Goal: Use online tool/utility: Utilize a website feature to perform a specific function

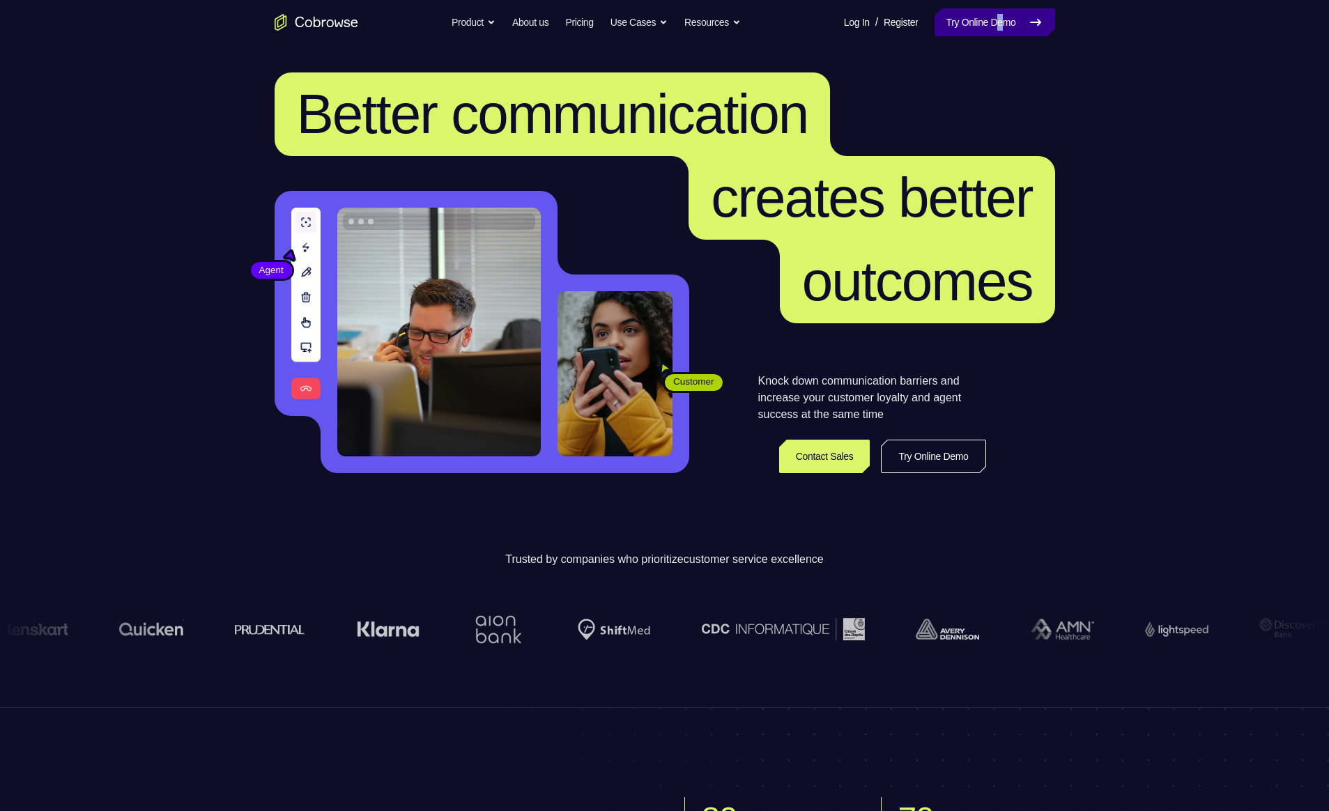
drag, startPoint x: 995, startPoint y: 3, endPoint x: 988, endPoint y: 27, distance: 25.4
click at [333, 27] on nav "Go back Powerful, Flexible and Trustworthy. Avoid all extra friction for both A…" at bounding box center [664, 22] width 1329 height 45
click at [333, 23] on link "Try Online Demo" at bounding box center [995, 22] width 120 height 28
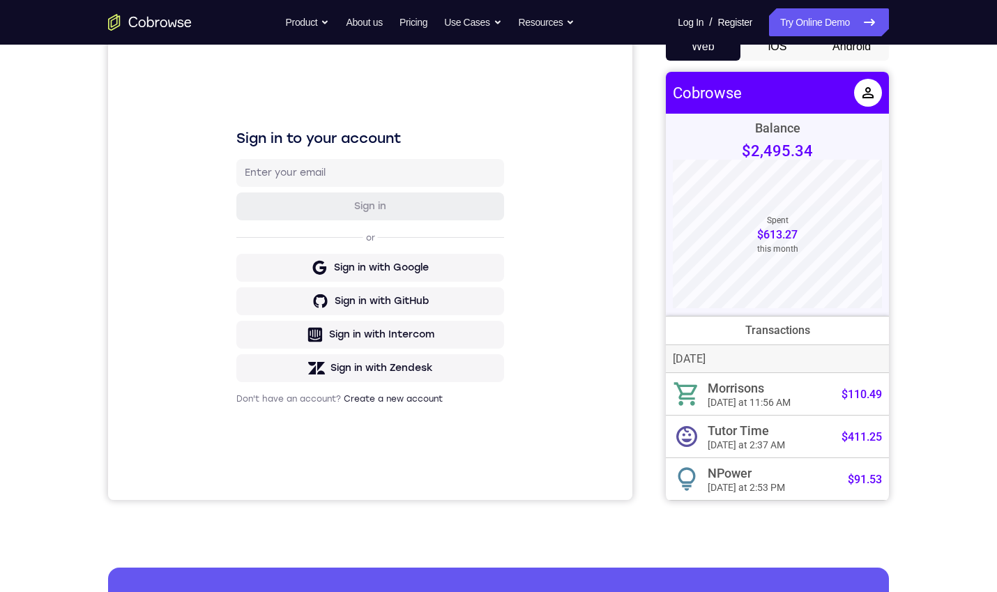
scroll to position [92, 0]
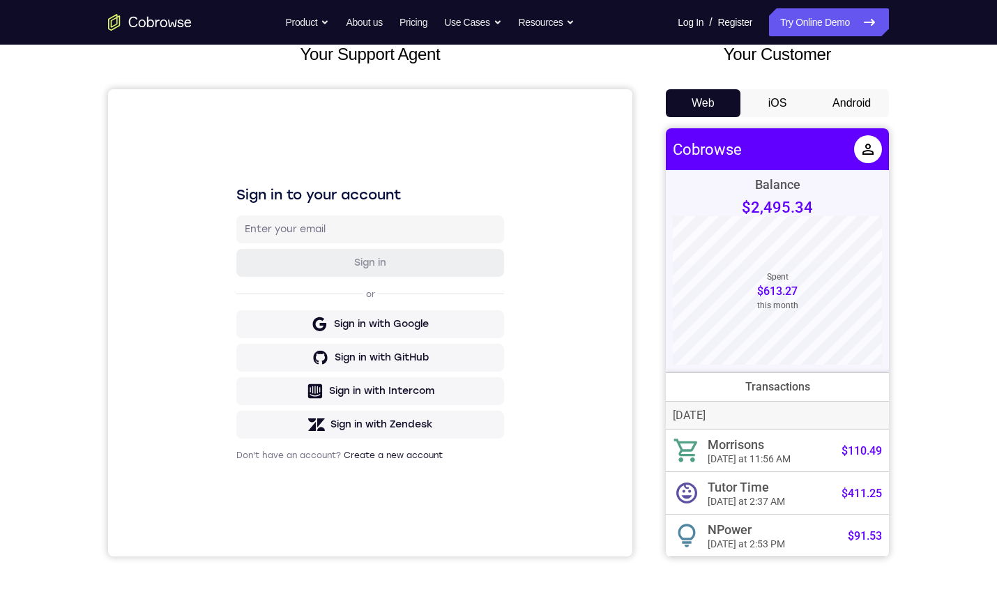
click at [858, 96] on button "Android" at bounding box center [851, 103] width 75 height 28
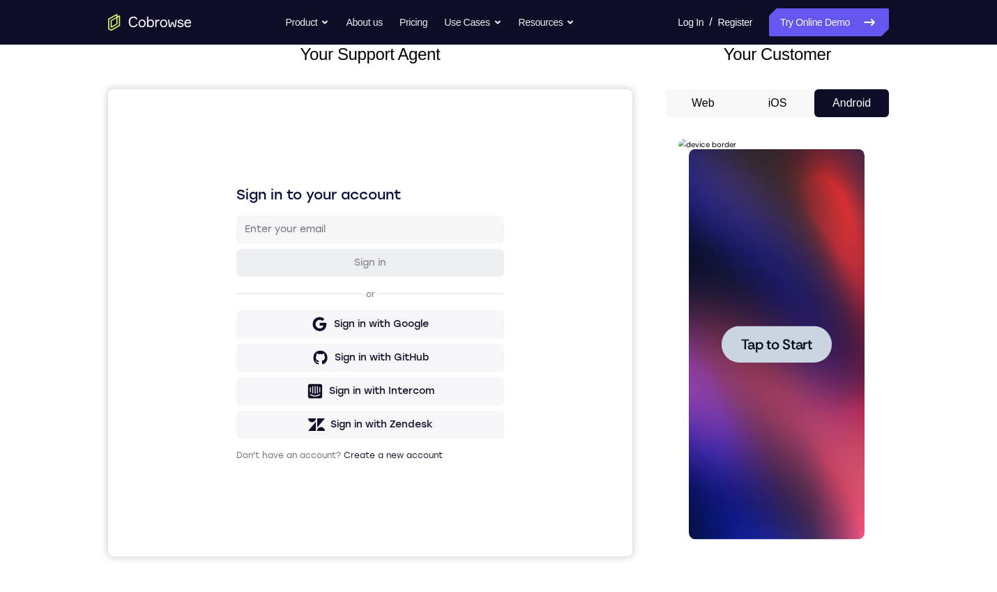
scroll to position [0, 0]
click at [786, 341] on span "Tap to Start" at bounding box center [775, 344] width 71 height 14
click at [786, 341] on div at bounding box center [776, 344] width 176 height 390
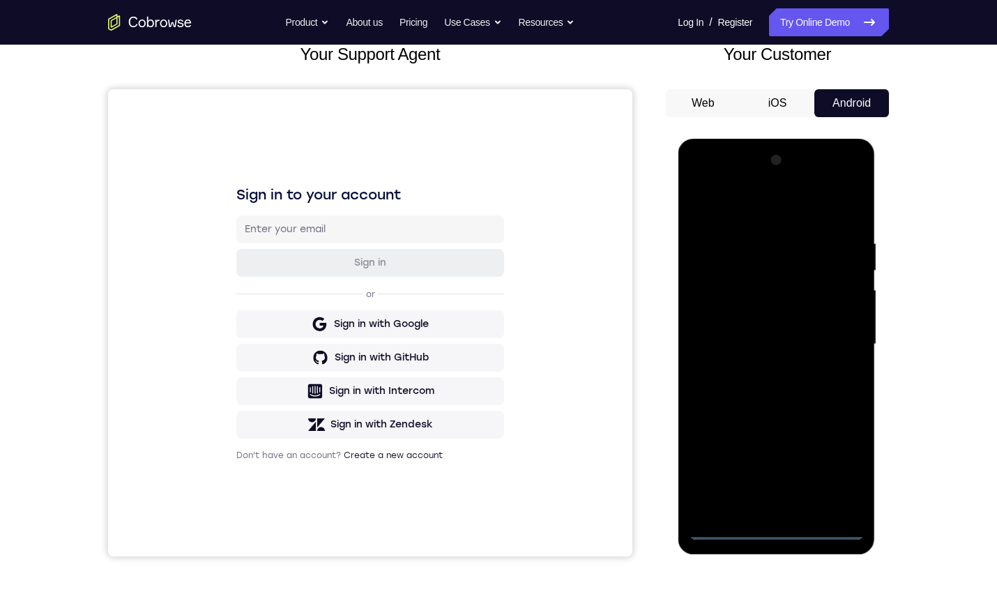
drag, startPoint x: 722, startPoint y: 521, endPoint x: 1557, endPoint y: 650, distance: 844.9
click at [722, 521] on div at bounding box center [776, 344] width 176 height 390
click at [770, 528] on div at bounding box center [776, 344] width 176 height 390
click at [770, 530] on div at bounding box center [776, 344] width 176 height 390
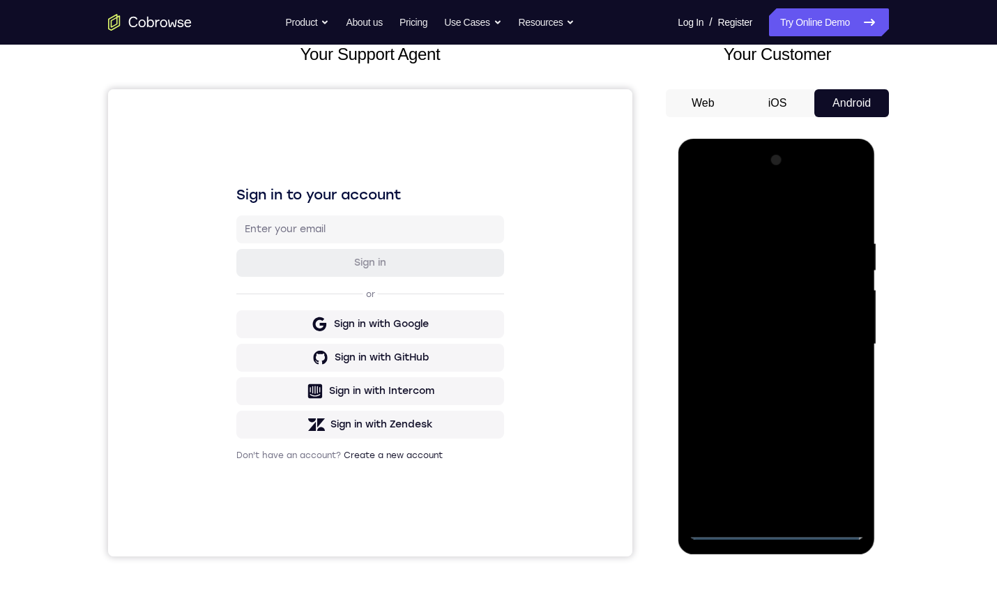
click at [836, 466] on div at bounding box center [776, 344] width 176 height 390
click at [850, 175] on div at bounding box center [776, 344] width 176 height 390
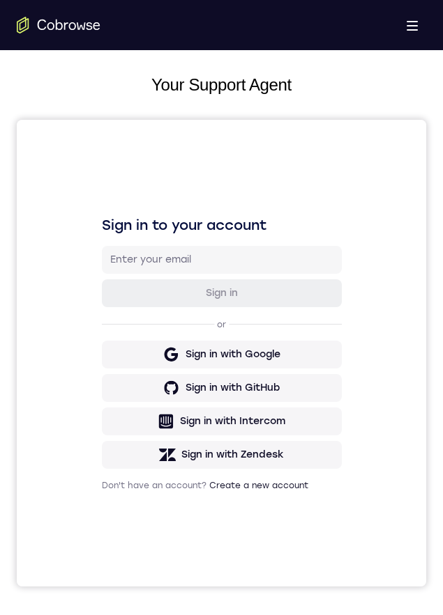
scroll to position [648, 0]
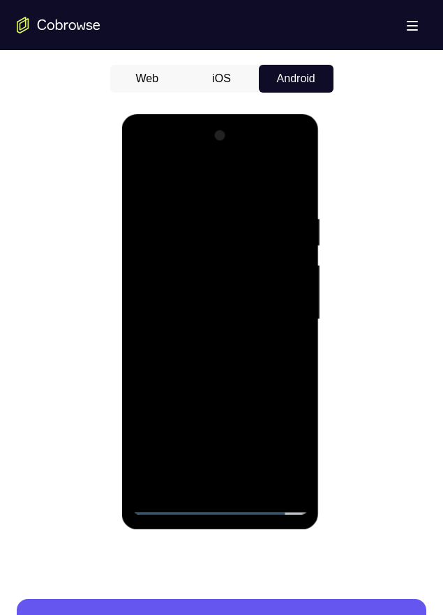
click at [259, 155] on div at bounding box center [220, 320] width 176 height 390
click at [220, 153] on div at bounding box center [220, 320] width 176 height 390
click at [273, 307] on div at bounding box center [220, 320] width 176 height 390
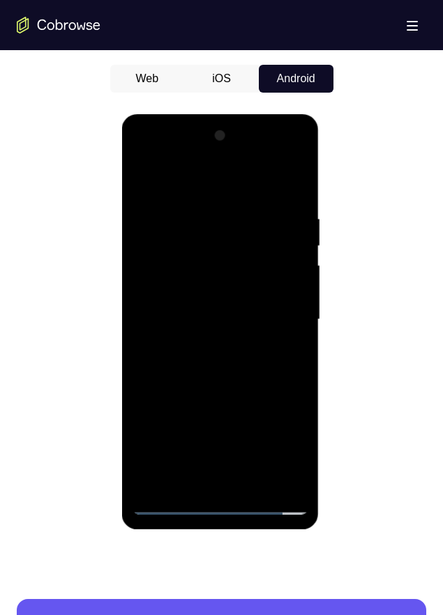
click at [273, 307] on div at bounding box center [220, 320] width 176 height 390
click at [201, 344] on div at bounding box center [220, 320] width 176 height 390
click at [227, 300] on div at bounding box center [220, 320] width 176 height 390
click at [213, 290] on div at bounding box center [220, 320] width 176 height 390
click at [273, 314] on div at bounding box center [220, 320] width 176 height 390
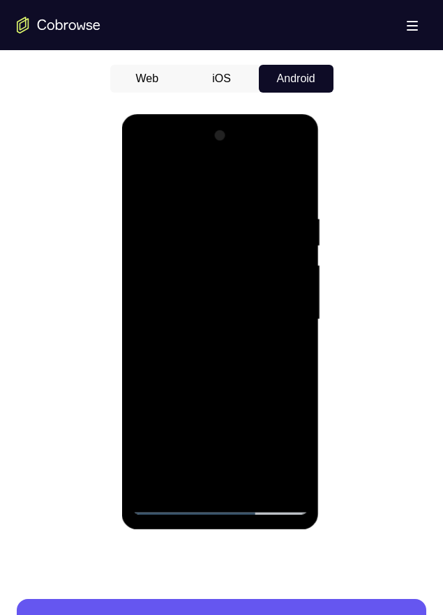
drag, startPoint x: 231, startPoint y: 175, endPoint x: 319, endPoint y: 213, distance: 95.6
click at [321, 193] on html "Online web based iOS Simulators and Android Emulators. Run iPhone, iPad, Mobile…" at bounding box center [221, 323] width 199 height 418
click at [138, 178] on div at bounding box center [220, 320] width 176 height 390
click at [216, 296] on div at bounding box center [220, 320] width 176 height 390
click at [222, 280] on div at bounding box center [220, 320] width 176 height 390
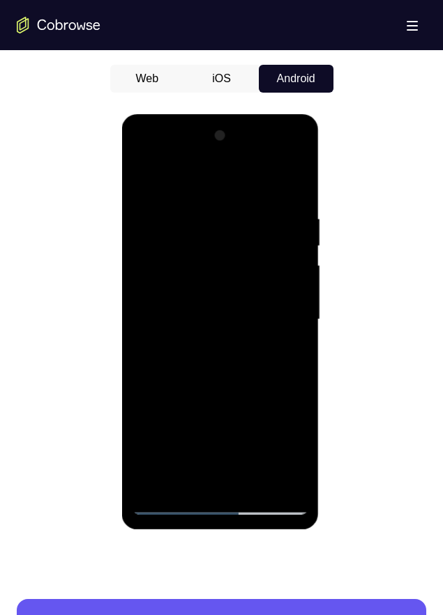
click at [243, 315] on div at bounding box center [220, 320] width 176 height 390
click at [228, 356] on div at bounding box center [220, 320] width 176 height 390
click at [217, 322] on div at bounding box center [220, 320] width 176 height 390
click at [285, 292] on div at bounding box center [220, 320] width 176 height 390
click at [224, 287] on div at bounding box center [220, 320] width 176 height 390
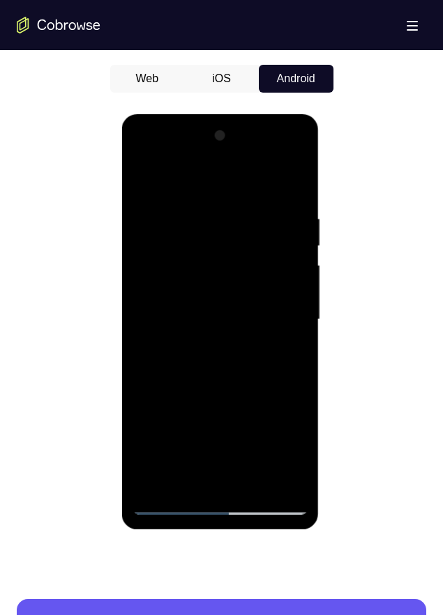
click at [216, 282] on div at bounding box center [220, 320] width 176 height 390
click at [213, 290] on div at bounding box center [220, 320] width 176 height 390
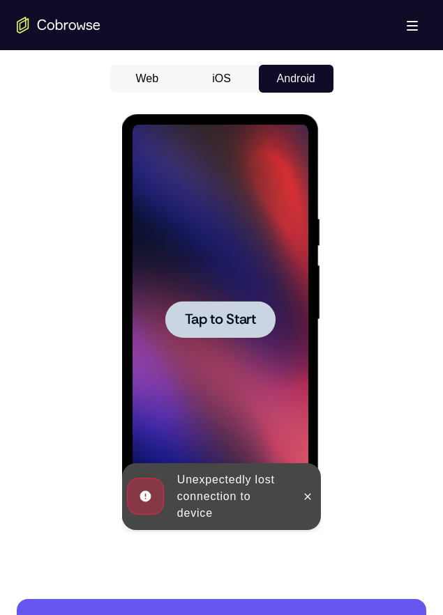
click at [243, 323] on span "Tap to Start" at bounding box center [220, 320] width 71 height 14
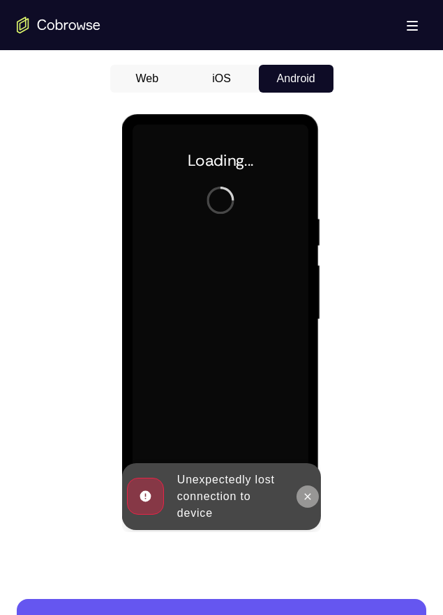
drag, startPoint x: 307, startPoint y: 491, endPoint x: 492, endPoint y: 494, distance: 185.4
click at [307, 491] on icon at bounding box center [307, 496] width 11 height 11
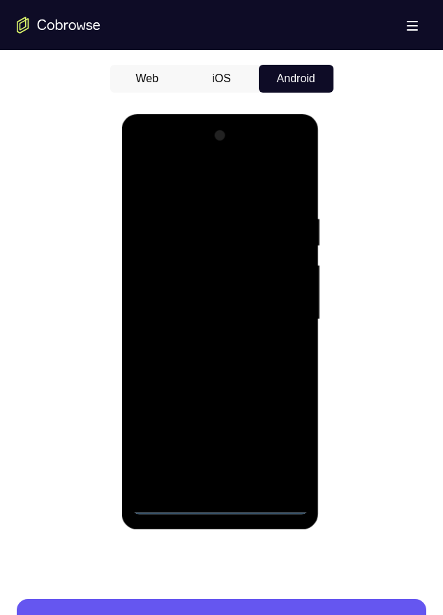
click at [221, 500] on div at bounding box center [220, 320] width 176 height 390
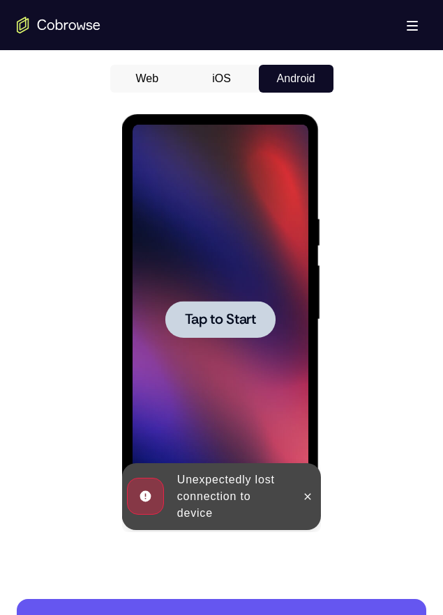
click at [212, 326] on span "Tap to Start" at bounding box center [220, 320] width 71 height 14
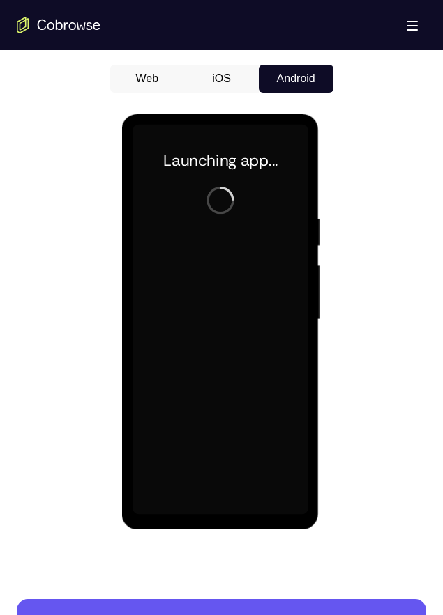
click at [151, 71] on button "Web" at bounding box center [147, 79] width 75 height 28
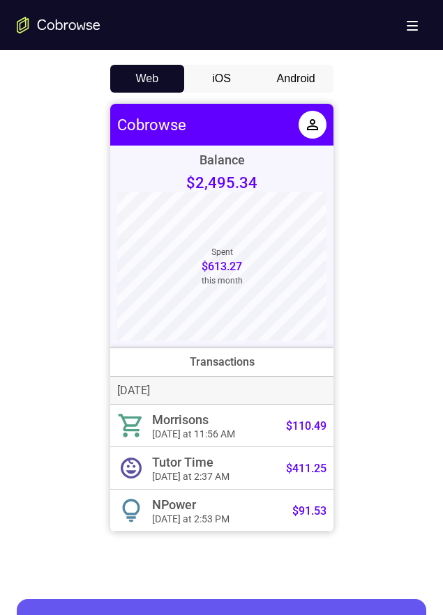
click at [314, 118] on icon at bounding box center [311, 124] width 17 height 17
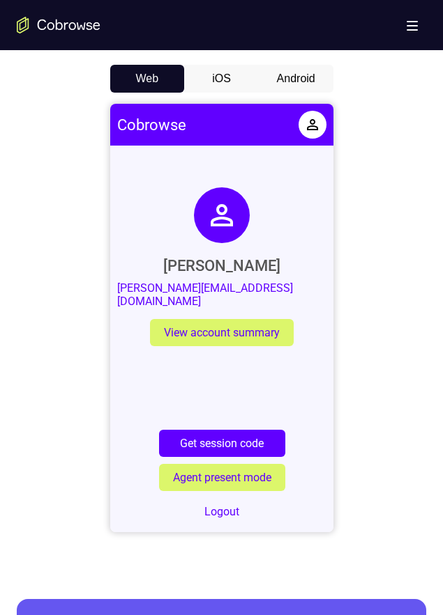
drag, startPoint x: 118, startPoint y: 405, endPoint x: 337, endPoint y: 355, distance: 225.1
click at [388, 272] on div at bounding box center [221, 318] width 409 height 429
click at [227, 509] on button "Logout" at bounding box center [221, 511] width 126 height 27
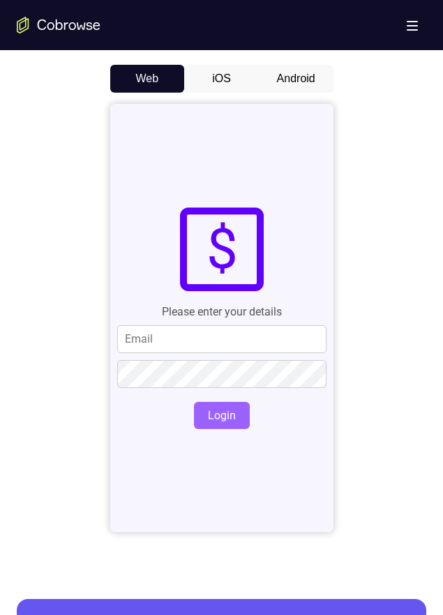
click at [222, 70] on button "iOS" at bounding box center [221, 79] width 75 height 28
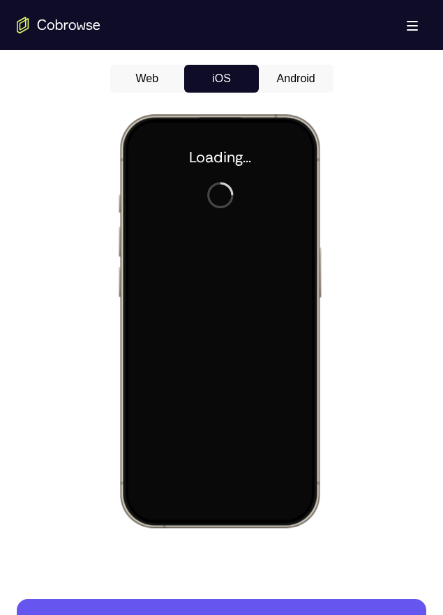
scroll to position [0, 0]
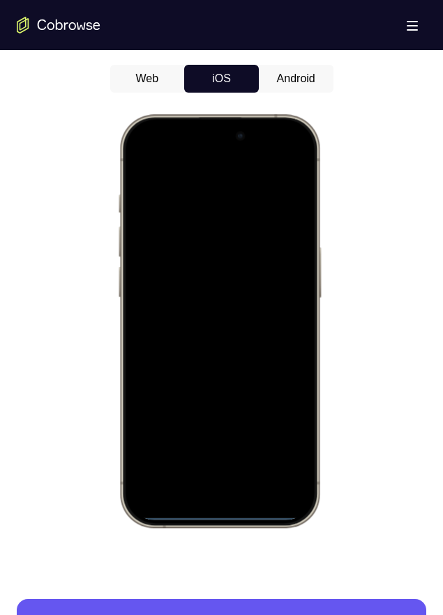
drag, startPoint x: 203, startPoint y: 519, endPoint x: 208, endPoint y: 441, distance: 78.9
click at [208, 441] on div at bounding box center [218, 321] width 183 height 398
click at [222, 513] on div at bounding box center [218, 321] width 183 height 398
drag, startPoint x: 222, startPoint y: 513, endPoint x: 218, endPoint y: 471, distance: 42.0
click at [218, 471] on div at bounding box center [218, 321] width 183 height 398
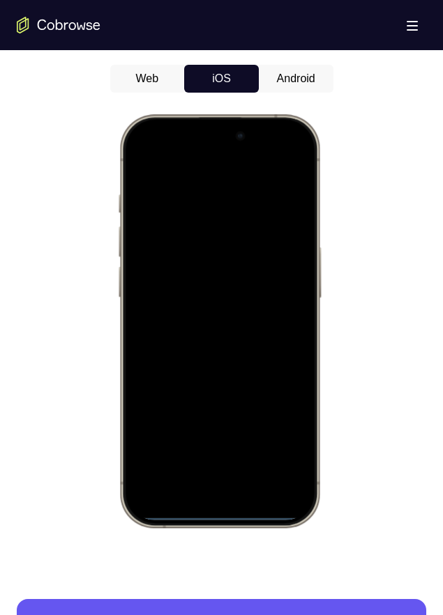
drag, startPoint x: 253, startPoint y: 412, endPoint x: 253, endPoint y: 404, distance: 7.7
click at [253, 404] on div at bounding box center [218, 321] width 183 height 398
drag, startPoint x: 223, startPoint y: 513, endPoint x: 214, endPoint y: 400, distance: 113.3
click at [214, 400] on div at bounding box center [218, 321] width 183 height 398
drag, startPoint x: 228, startPoint y: 486, endPoint x: 226, endPoint y: 479, distance: 7.3
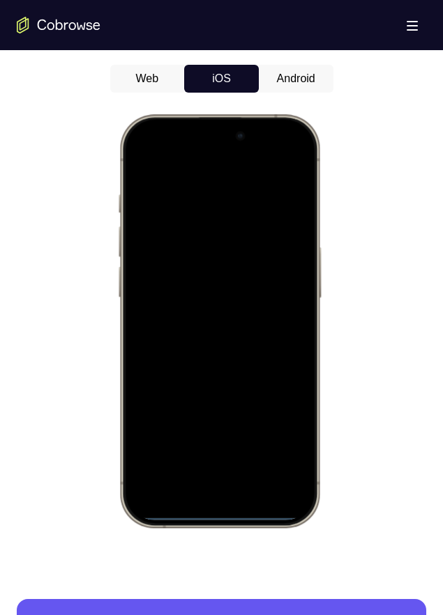
click at [226, 479] on div at bounding box center [218, 321] width 183 height 398
drag, startPoint x: 234, startPoint y: 512, endPoint x: 236, endPoint y: 469, distance: 43.3
click at [233, 436] on div at bounding box center [218, 321] width 183 height 398
click at [229, 512] on div at bounding box center [218, 321] width 183 height 398
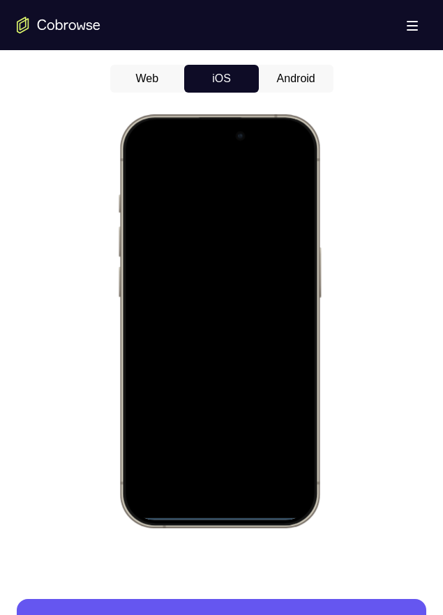
click at [229, 512] on div at bounding box center [218, 321] width 183 height 398
click at [224, 512] on div at bounding box center [218, 321] width 183 height 398
drag, startPoint x: 224, startPoint y: 512, endPoint x: 238, endPoint y: 514, distance: 13.3
click at [238, 506] on div at bounding box center [218, 321] width 183 height 398
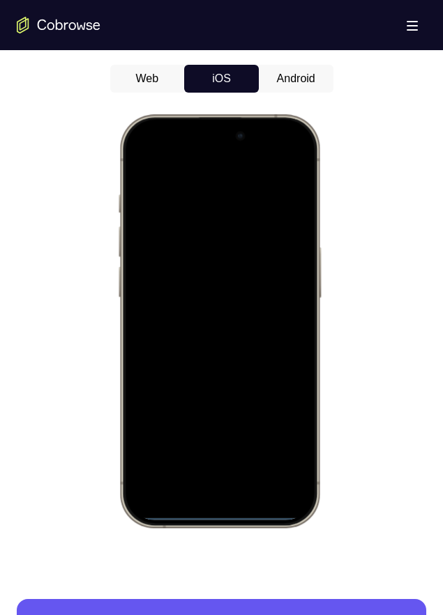
click at [230, 515] on div at bounding box center [218, 321] width 183 height 398
click at [233, 516] on div at bounding box center [218, 321] width 183 height 398
click at [234, 525] on div at bounding box center [218, 321] width 205 height 414
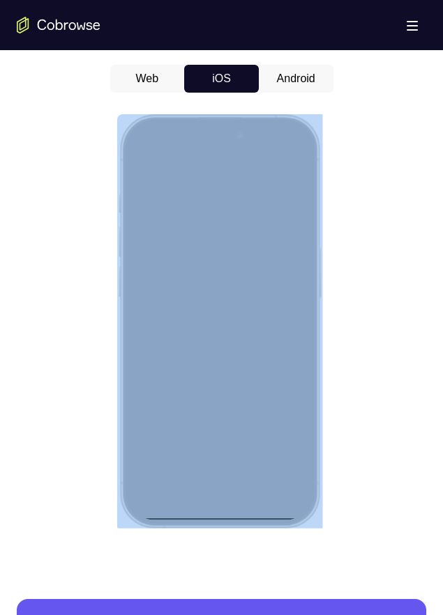
drag, startPoint x: 234, startPoint y: 525, endPoint x: 234, endPoint y: 514, distance: 11.2
click at [286, 402] on div at bounding box center [218, 321] width 205 height 414
click at [234, 514] on div at bounding box center [218, 321] width 183 height 398
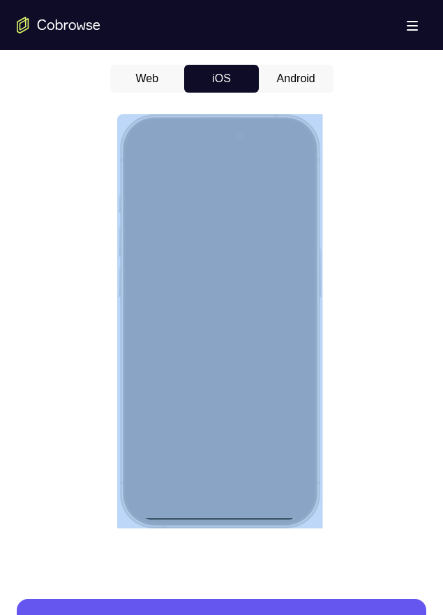
click at [234, 514] on div at bounding box center [218, 321] width 183 height 398
click at [233, 513] on div at bounding box center [218, 321] width 183 height 398
click at [229, 512] on div at bounding box center [218, 321] width 183 height 398
drag, startPoint x: 229, startPoint y: 512, endPoint x: 240, endPoint y: 438, distance: 74.7
click at [240, 438] on div at bounding box center [218, 321] width 183 height 398
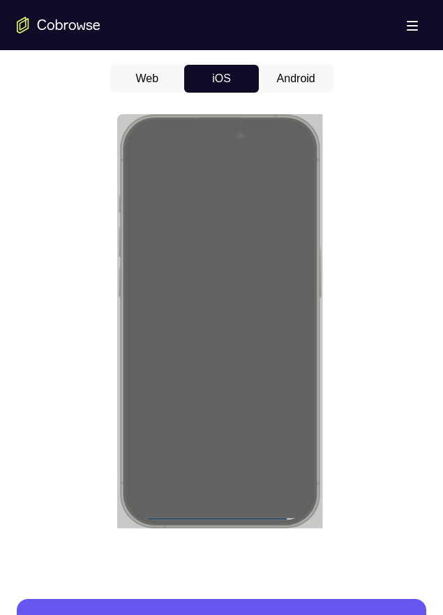
drag, startPoint x: 469, startPoint y: 605, endPoint x: 217, endPoint y: 516, distance: 267.4
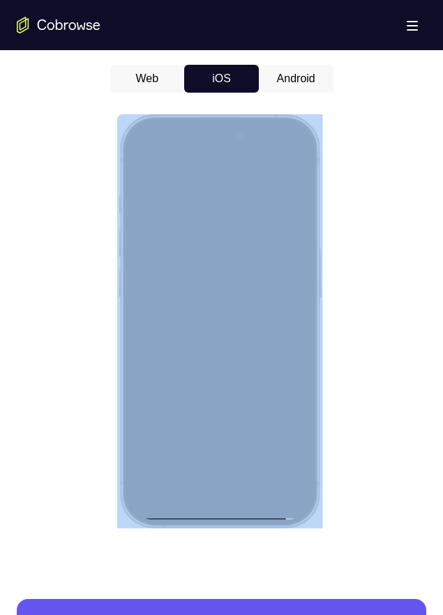
click at [211, 512] on div at bounding box center [218, 321] width 183 height 398
click at [220, 514] on div at bounding box center [218, 321] width 183 height 398
click at [232, 512] on div at bounding box center [218, 321] width 183 height 398
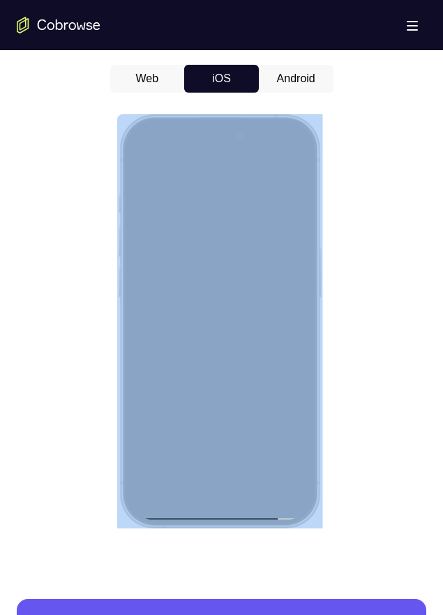
click at [227, 512] on div at bounding box center [218, 321] width 183 height 398
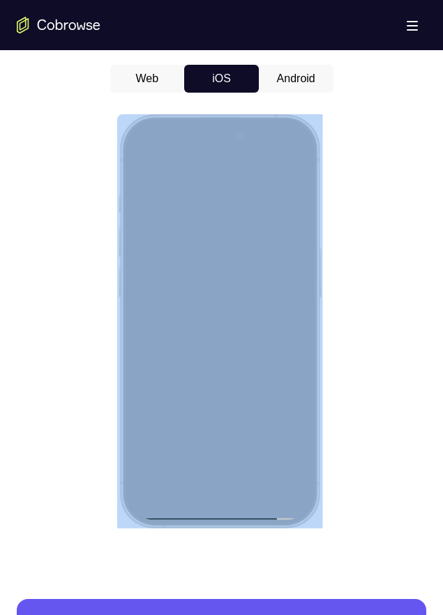
click at [227, 512] on div at bounding box center [218, 321] width 183 height 398
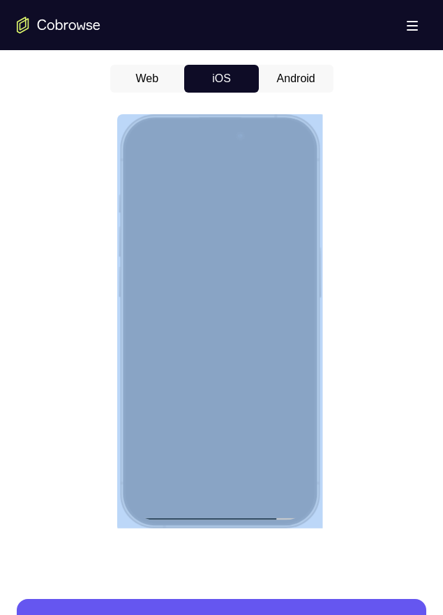
click at [227, 512] on div at bounding box center [218, 321] width 183 height 398
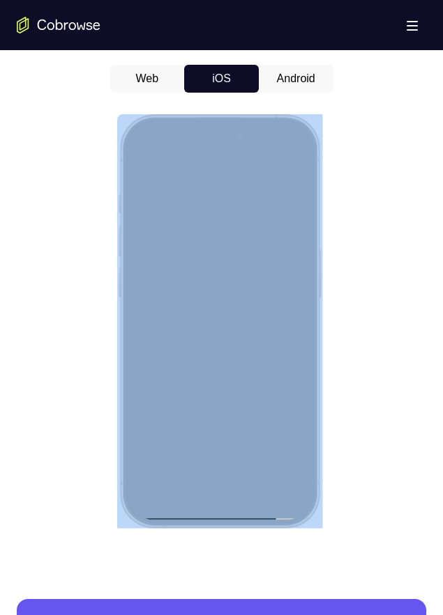
click at [227, 512] on div at bounding box center [218, 321] width 183 height 398
click at [232, 510] on div at bounding box center [218, 321] width 183 height 398
click at [230, 510] on div at bounding box center [218, 321] width 183 height 398
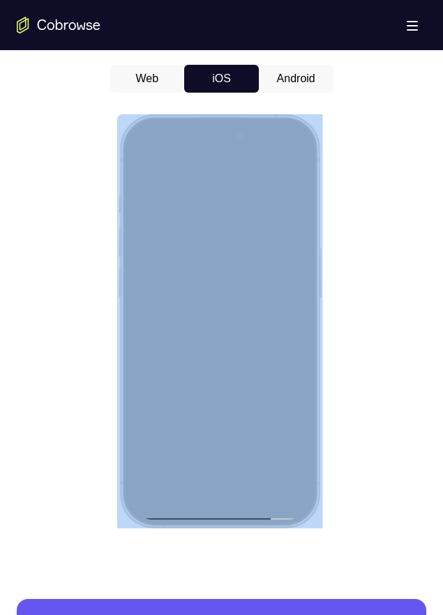
click at [235, 511] on div at bounding box center [218, 321] width 183 height 398
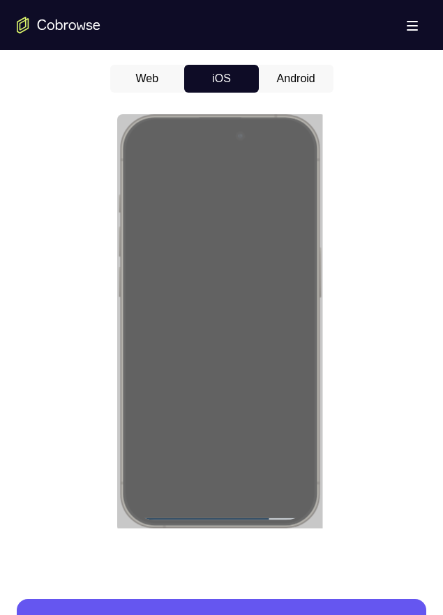
click at [280, 76] on button "Android" at bounding box center [296, 79] width 75 height 28
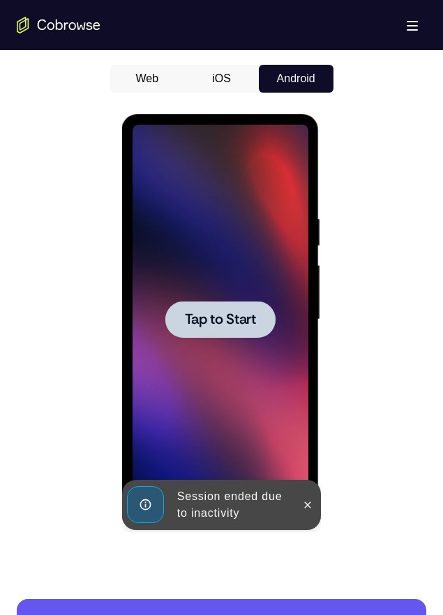
click at [252, 326] on span "Tap to Start" at bounding box center [220, 320] width 71 height 14
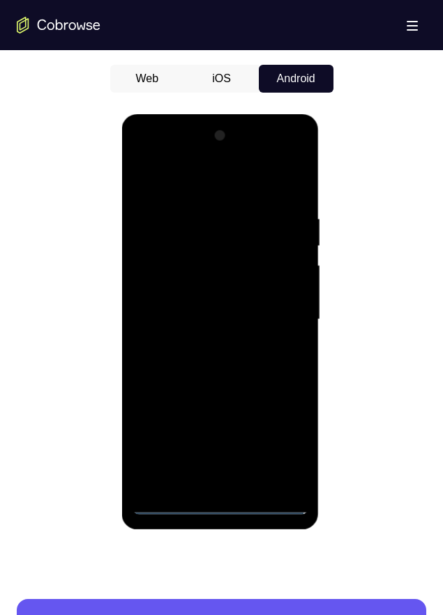
click at [222, 503] on div at bounding box center [220, 320] width 176 height 390
click at [280, 439] on div at bounding box center [220, 320] width 176 height 390
click at [287, 437] on div at bounding box center [220, 320] width 176 height 390
click at [279, 439] on div at bounding box center [220, 320] width 176 height 390
click at [231, 182] on div at bounding box center [220, 320] width 176 height 390
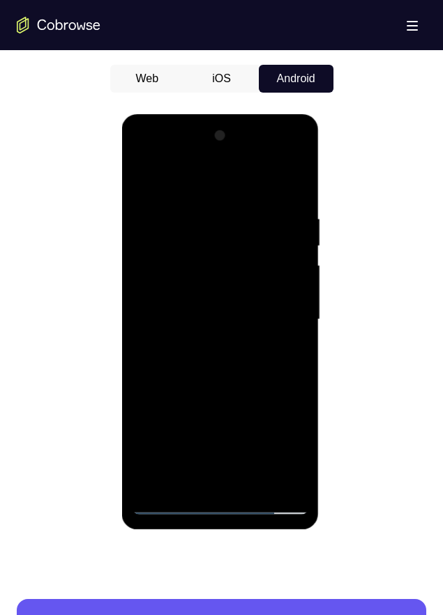
click at [217, 236] on div at bounding box center [220, 320] width 176 height 390
click at [203, 339] on div at bounding box center [220, 320] width 176 height 390
click at [209, 343] on div at bounding box center [220, 320] width 176 height 390
click at [222, 303] on div at bounding box center [220, 320] width 176 height 390
click at [203, 282] on div at bounding box center [220, 320] width 176 height 390
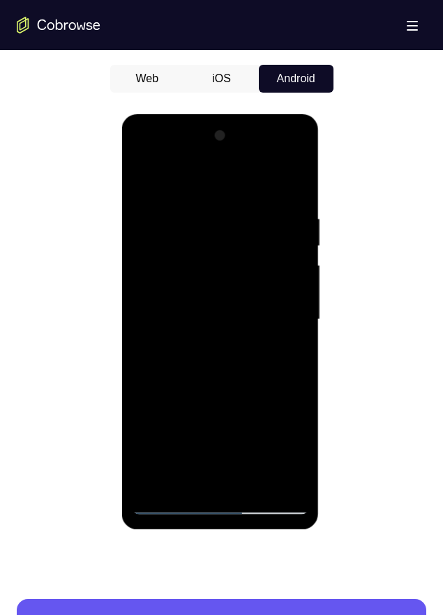
click at [270, 316] on div at bounding box center [220, 320] width 176 height 390
click at [219, 358] on div at bounding box center [220, 320] width 176 height 390
drag, startPoint x: 291, startPoint y: 334, endPoint x: 283, endPoint y: 336, distance: 7.9
click at [289, 334] on div at bounding box center [220, 320] width 176 height 390
click at [164, 291] on div at bounding box center [220, 320] width 176 height 390
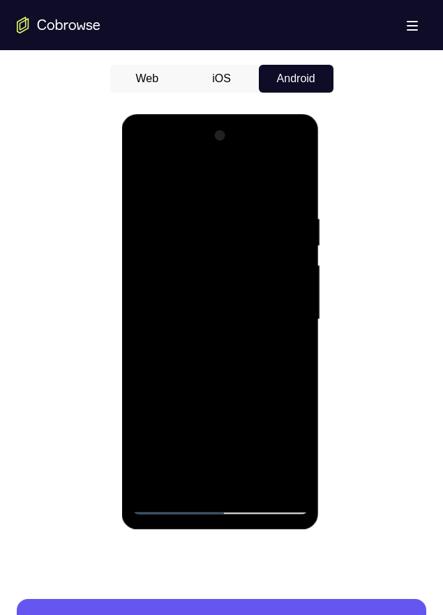
click at [206, 293] on div at bounding box center [220, 320] width 176 height 390
click at [166, 290] on div at bounding box center [220, 320] width 176 height 390
click at [176, 289] on div at bounding box center [220, 320] width 176 height 390
click at [202, 264] on div at bounding box center [220, 320] width 176 height 390
click at [216, 283] on div at bounding box center [220, 320] width 176 height 390
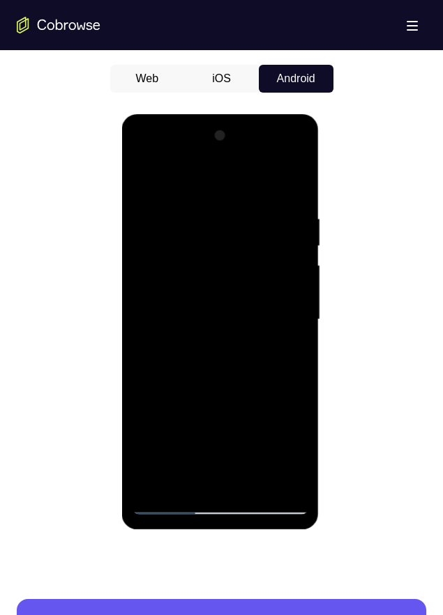
click at [245, 314] on div at bounding box center [220, 320] width 176 height 390
click at [254, 372] on div at bounding box center [220, 320] width 176 height 390
click at [179, 307] on div at bounding box center [220, 320] width 176 height 390
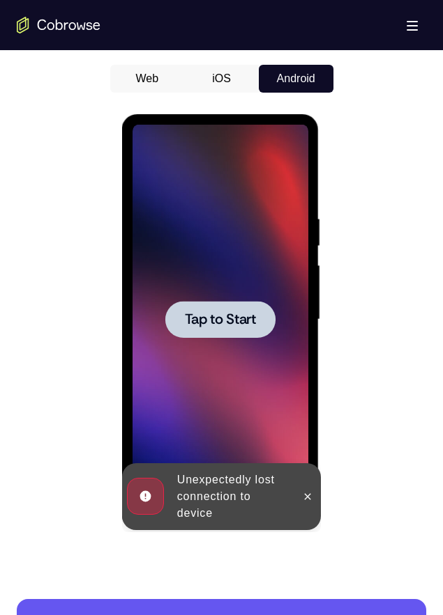
click at [213, 320] on span "Tap to Start" at bounding box center [220, 320] width 71 height 14
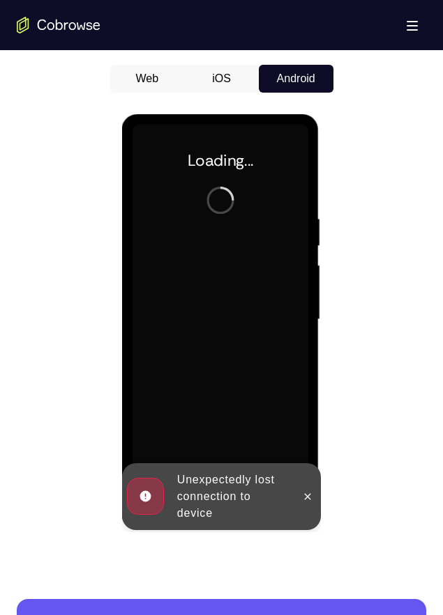
click at [213, 320] on div at bounding box center [220, 320] width 176 height 390
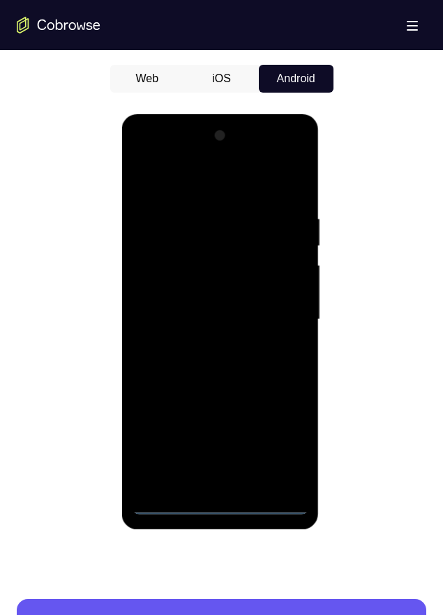
click at [220, 500] on div at bounding box center [220, 320] width 176 height 390
click at [280, 441] on div at bounding box center [220, 320] width 176 height 390
click at [298, 179] on div at bounding box center [220, 320] width 176 height 390
click at [144, 151] on div at bounding box center [220, 320] width 176 height 390
click at [277, 304] on div at bounding box center [220, 320] width 176 height 390
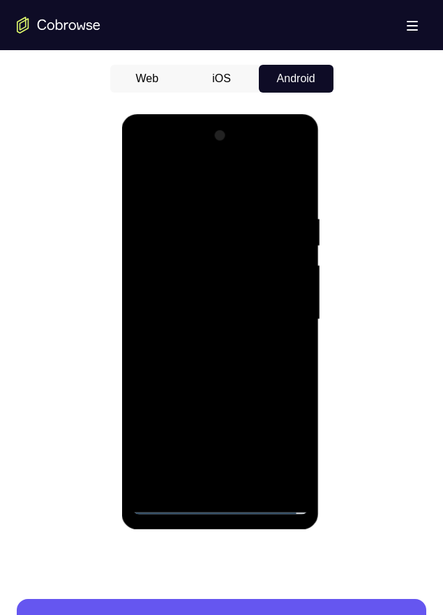
click at [206, 344] on div at bounding box center [220, 320] width 176 height 390
click at [208, 298] on div at bounding box center [220, 320] width 176 height 390
click at [151, 279] on div at bounding box center [220, 320] width 176 height 390
click at [273, 314] on div at bounding box center [220, 320] width 176 height 390
click at [267, 360] on div at bounding box center [220, 320] width 176 height 390
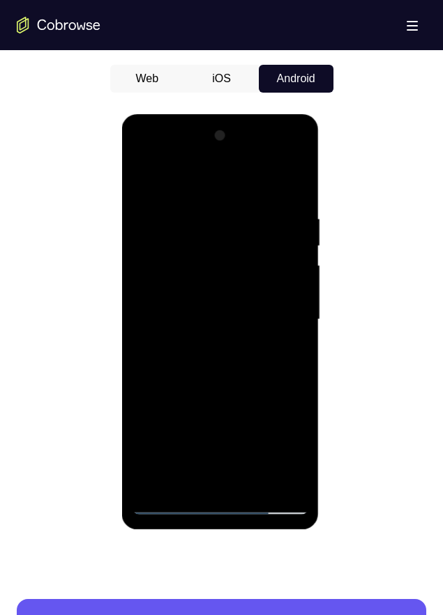
drag, startPoint x: 171, startPoint y: 177, endPoint x: 231, endPoint y: 255, distance: 98.4
click at [321, 213] on html "Online web based iOS Simulators and Android Emulators. Run iPhone, iPad, Mobile…" at bounding box center [221, 323] width 199 height 418
drag, startPoint x: 142, startPoint y: 176, endPoint x: 195, endPoint y: 195, distance: 56.2
click at [195, 195] on div at bounding box center [220, 320] width 176 height 390
click at [261, 211] on div at bounding box center [220, 320] width 176 height 390
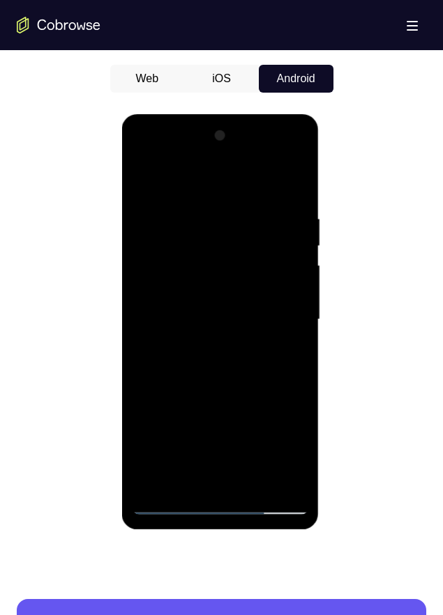
click at [239, 399] on div at bounding box center [220, 320] width 176 height 390
click at [137, 179] on div at bounding box center [220, 320] width 176 height 390
click at [145, 177] on div at bounding box center [220, 320] width 176 height 390
click at [222, 296] on div at bounding box center [220, 320] width 176 height 390
click at [222, 282] on div at bounding box center [220, 320] width 176 height 390
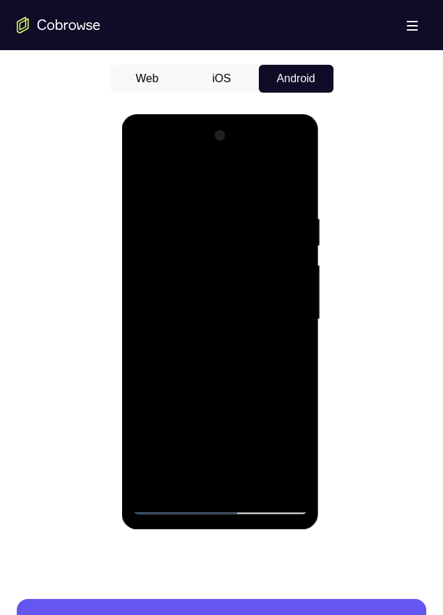
click at [250, 312] on div at bounding box center [220, 320] width 176 height 390
click at [247, 345] on div at bounding box center [220, 320] width 176 height 390
click at [208, 358] on div at bounding box center [220, 320] width 176 height 390
click at [204, 337] on div at bounding box center [220, 320] width 176 height 390
click at [247, 311] on div at bounding box center [220, 320] width 176 height 390
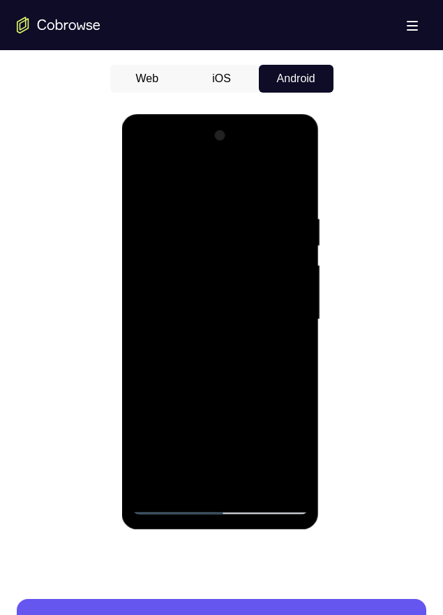
click at [257, 318] on div at bounding box center [220, 320] width 176 height 390
click at [248, 352] on div at bounding box center [220, 320] width 176 height 390
click at [238, 355] on div at bounding box center [220, 320] width 176 height 390
click at [226, 340] on div at bounding box center [220, 320] width 176 height 390
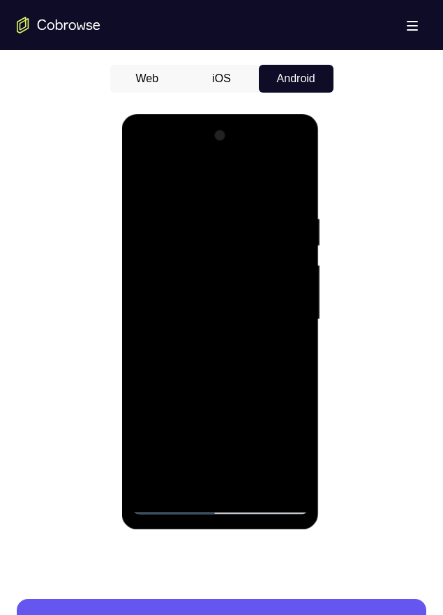
drag, startPoint x: 187, startPoint y: 174, endPoint x: 536, endPoint y: 342, distance: 386.9
click at [321, 201] on html "Online web based iOS Simulators and Android Emulators. Run iPhone, iPad, Mobile…" at bounding box center [221, 323] width 199 height 418
click at [143, 178] on div at bounding box center [220, 320] width 176 height 390
